Goal: Answer question/provide support

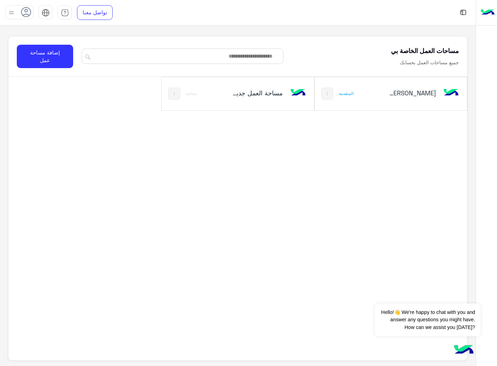
click at [387, 100] on div "[PERSON_NAME] Bot" at bounding box center [419, 94] width 84 height 20
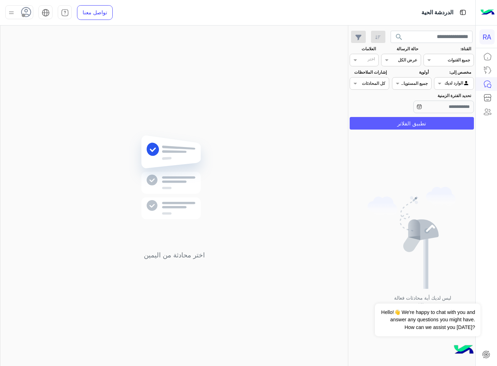
click at [428, 126] on button "تطبيق الفلاتر" at bounding box center [411, 123] width 124 height 13
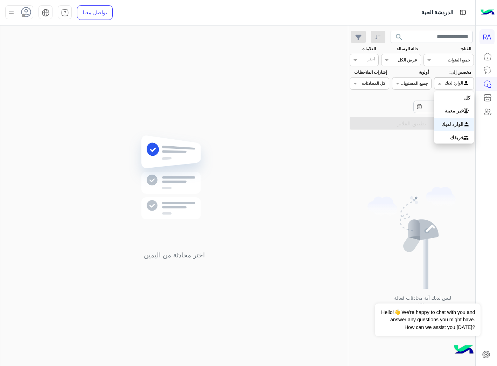
click at [446, 83] on div at bounding box center [453, 82] width 39 height 7
click at [446, 113] on b "غير معينة" at bounding box center [453, 111] width 19 height 6
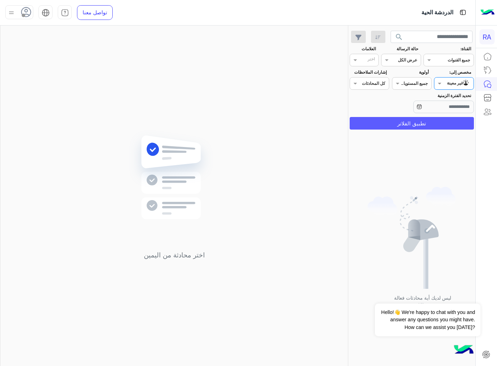
click at [434, 124] on button "تطبيق الفلاتر" at bounding box center [411, 123] width 124 height 13
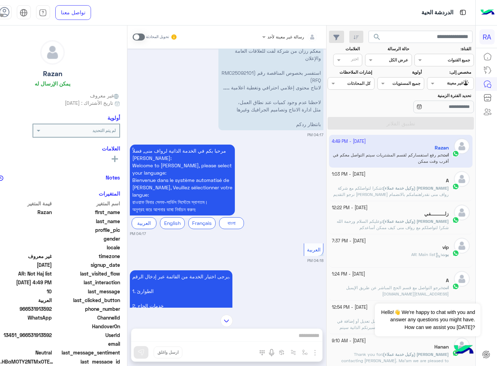
scroll to position [39, 0]
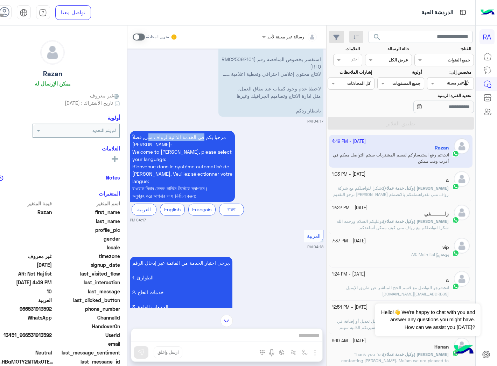
drag, startPoint x: 171, startPoint y: 144, endPoint x: 228, endPoint y: 145, distance: 56.7
click at [228, 145] on p "مرحبا بكم في الخدمة الذاتية لرواف منى, فضلاُ اختر لغتك: Welcome to [PERSON_NAME…" at bounding box center [182, 166] width 105 height 71
click at [173, 185] on p "مرحبا بكم في الخدمة الذاتية لرواف منى, فضلاُ اختر لغتك: Welcome to [PERSON_NAME…" at bounding box center [182, 166] width 105 height 71
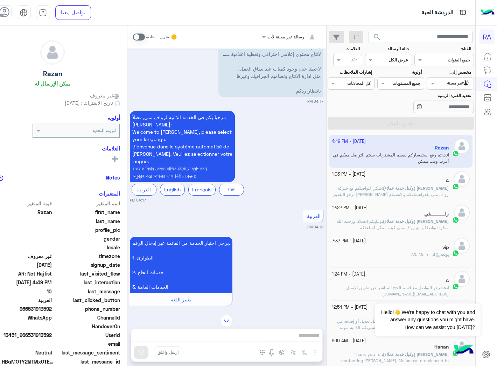
scroll to position [78, 0]
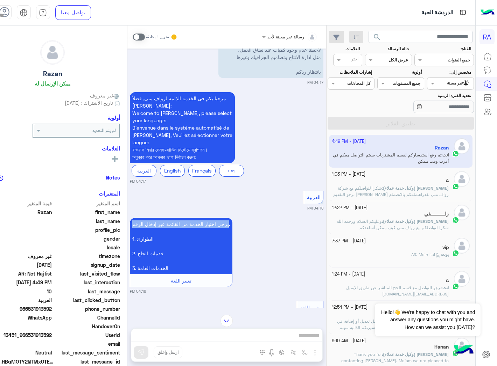
drag, startPoint x: 249, startPoint y: 232, endPoint x: 156, endPoint y: 231, distance: 93.7
click at [156, 231] on p "يرجى اختيار الخدمة من القائمة عبر إدخال الرقم. 1. الطوارئ 2. خدمات الحاج 3. الخ…" at bounding box center [181, 246] width 102 height 56
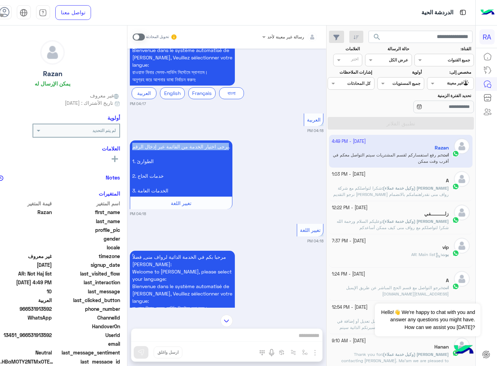
scroll to position [194, 0]
